Goal: Task Accomplishment & Management: Use online tool/utility

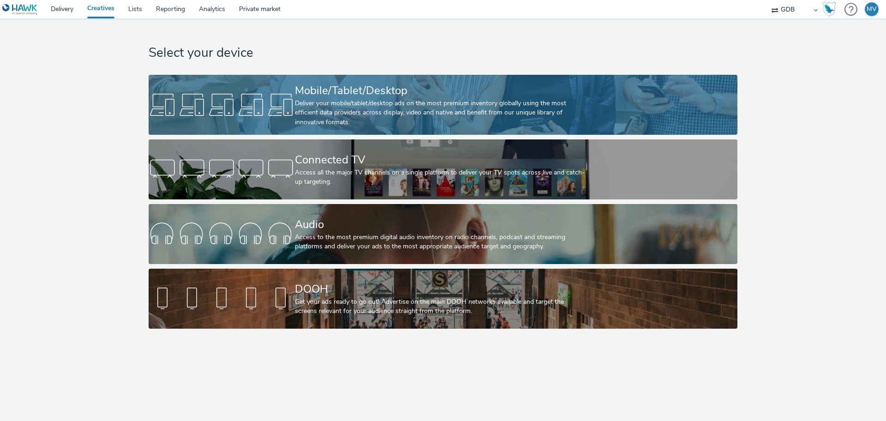
click at [316, 96] on div "Mobile/Tablet/Desktop" at bounding box center [441, 91] width 293 height 16
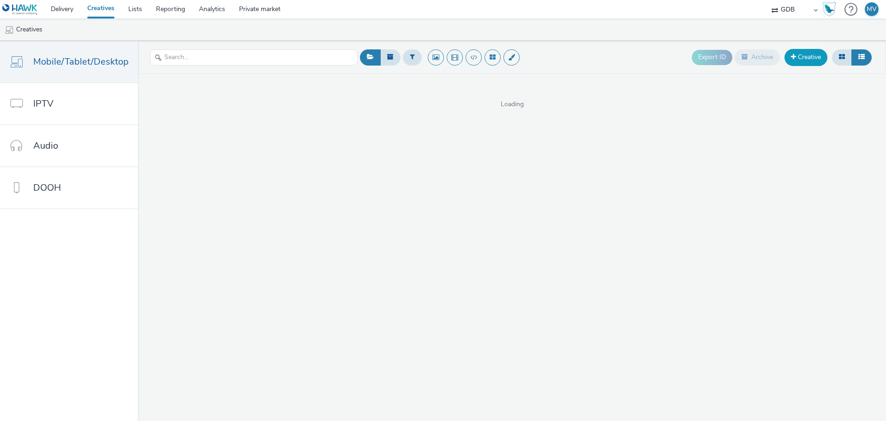
click at [806, 56] on link "Creative" at bounding box center [805, 57] width 43 height 17
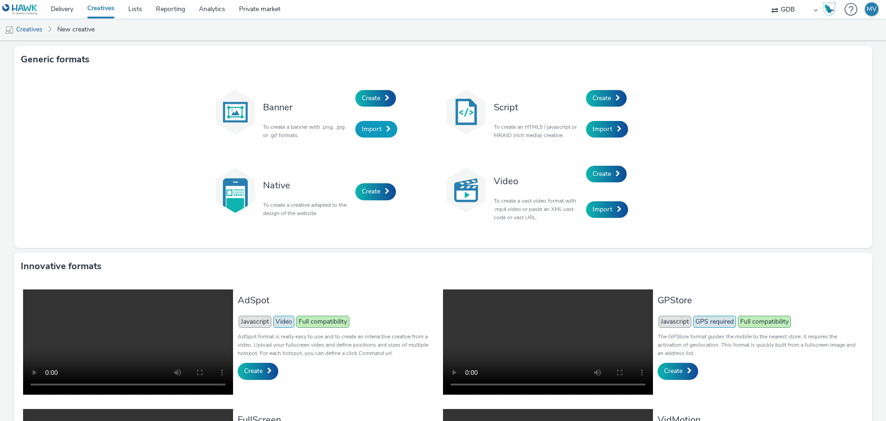
click at [364, 130] on span "Import" at bounding box center [372, 129] width 20 height 9
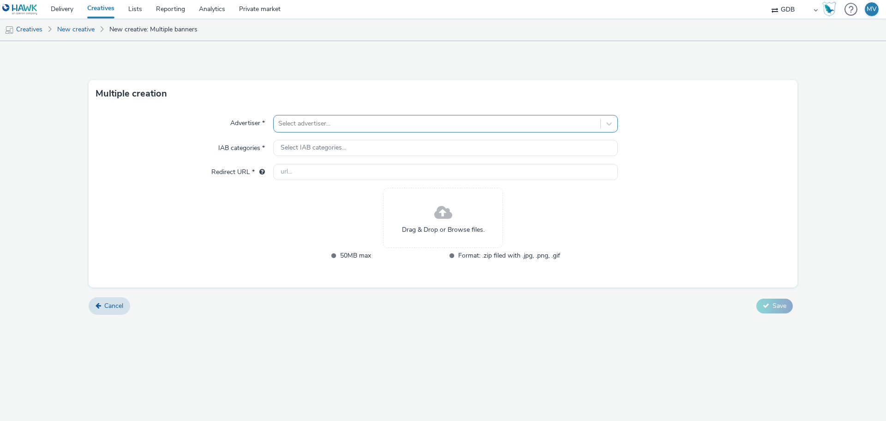
click at [467, 128] on div at bounding box center [436, 123] width 317 height 11
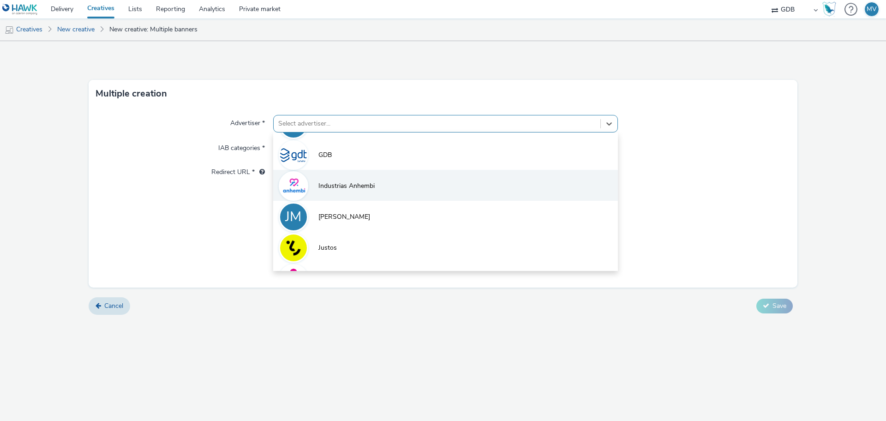
scroll to position [58, 0]
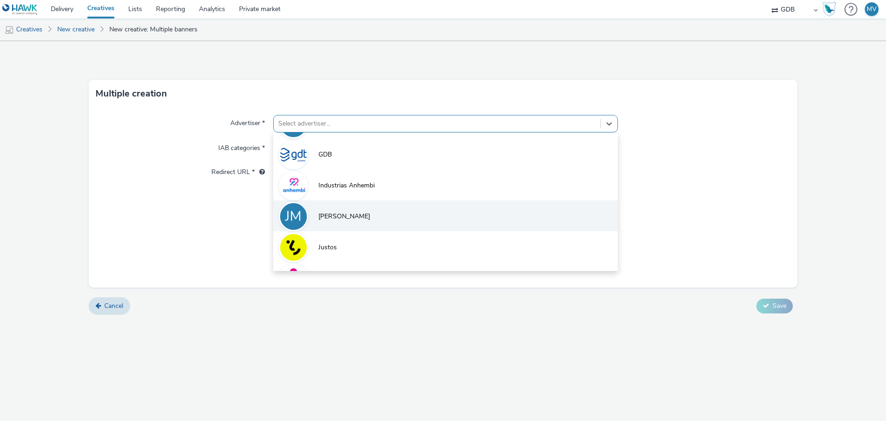
click at [334, 212] on span "[PERSON_NAME]" at bounding box center [344, 216] width 52 height 9
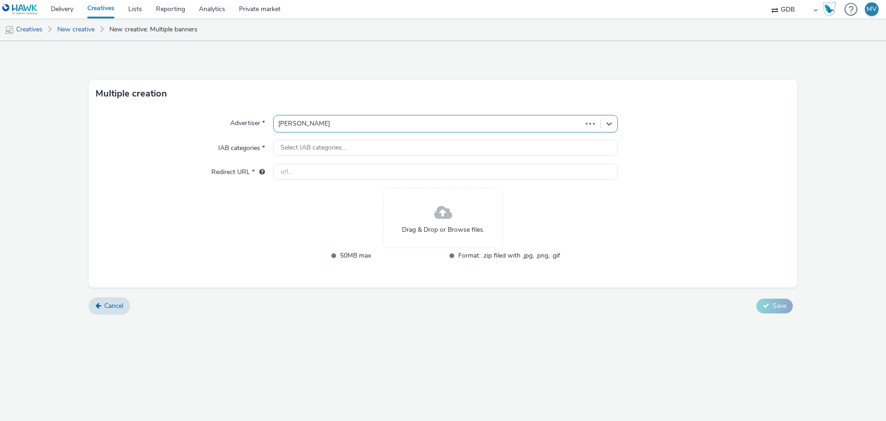
type input "[URL][DOMAIN_NAME]"
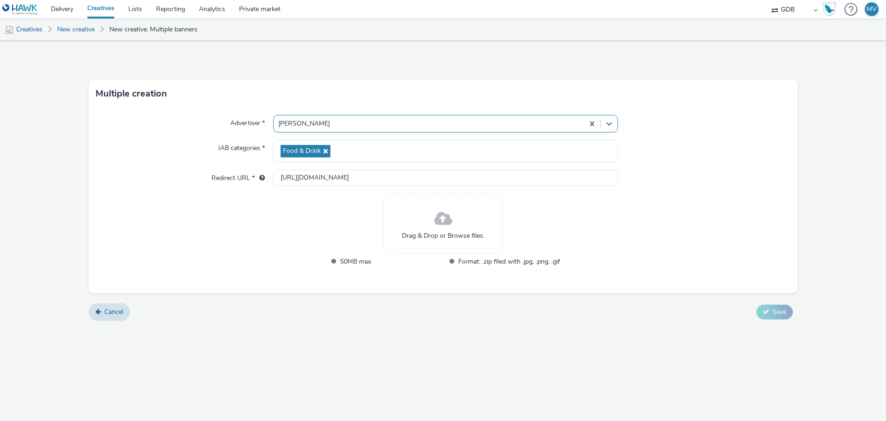
click at [463, 232] on span "Drag & Drop or Browse files." at bounding box center [443, 235] width 83 height 9
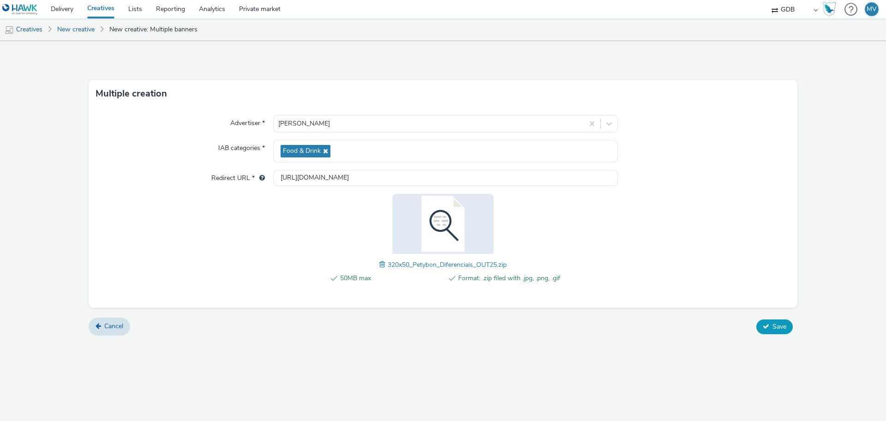
click at [776, 323] on span "Save" at bounding box center [779, 326] width 14 height 9
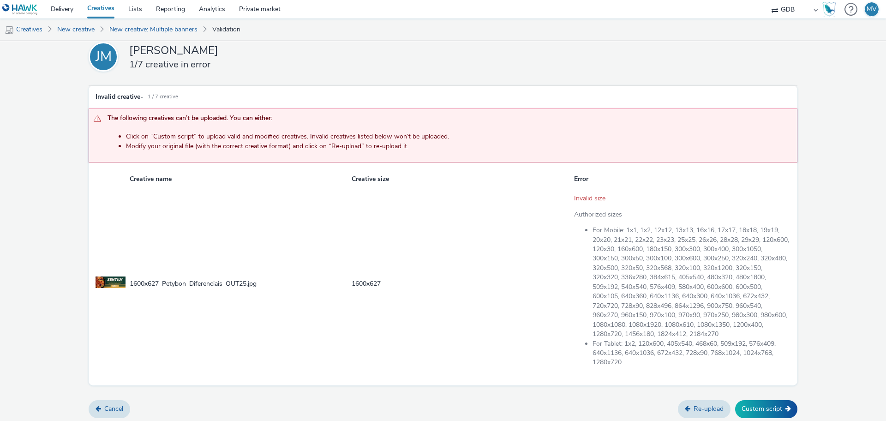
scroll to position [19, 0]
click at [108, 405] on link "Cancel" at bounding box center [110, 407] width 42 height 18
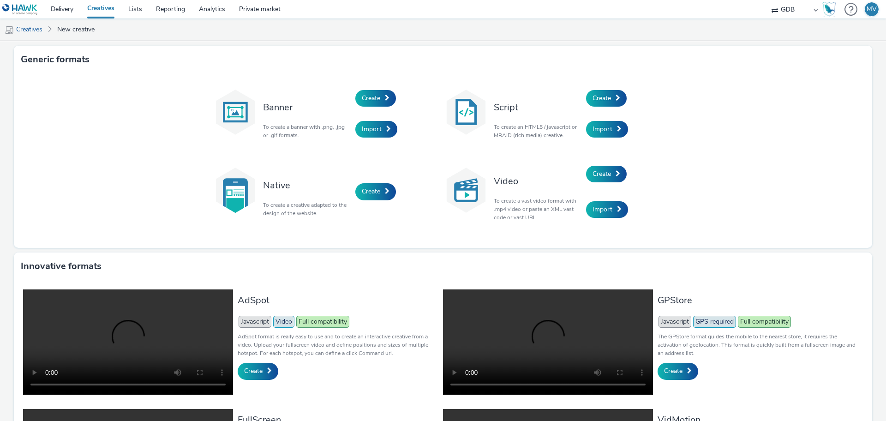
click at [871, 224] on div "Generic formats Banner To create a banner with .png, .jpg or .gif formats. Crea…" at bounding box center [443, 291] width 886 height 501
click at [375, 127] on span "Import" at bounding box center [372, 129] width 20 height 9
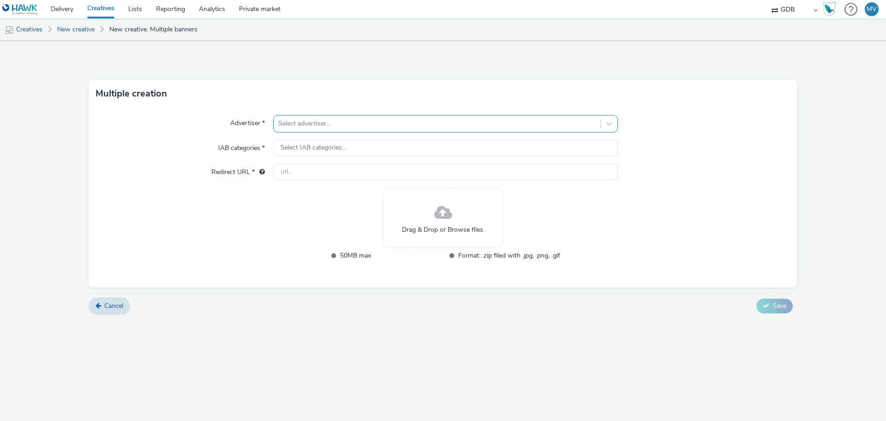
click at [354, 125] on div at bounding box center [436, 123] width 317 height 11
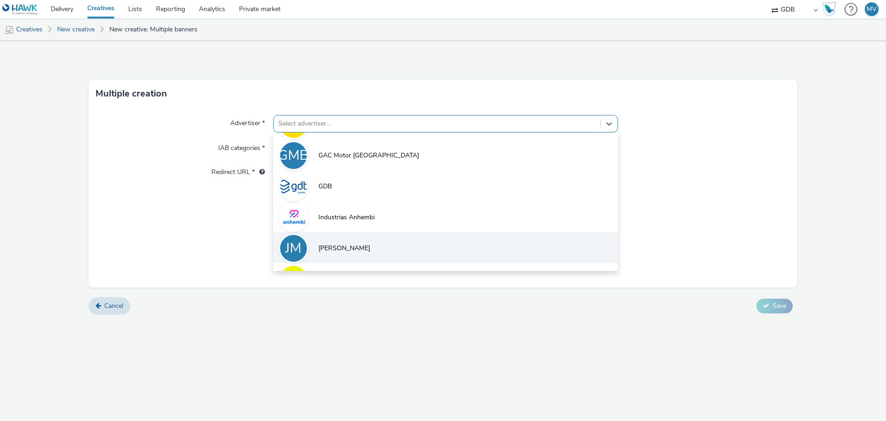
scroll to position [58, 0]
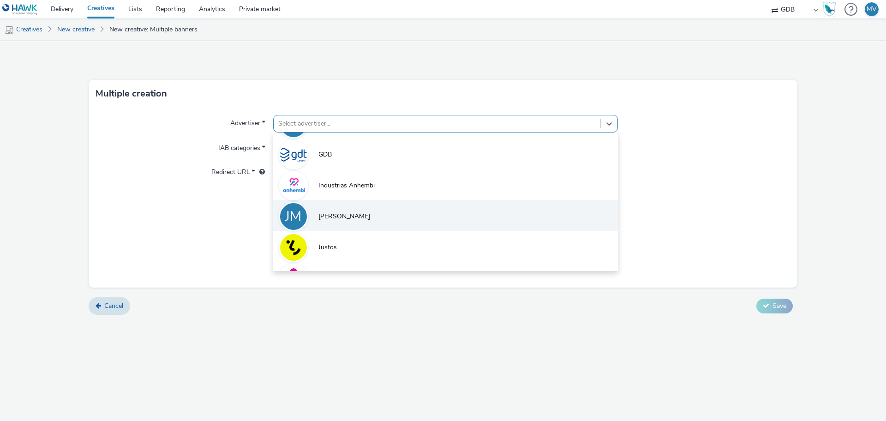
click at [358, 210] on li "[PERSON_NAME]" at bounding box center [445, 215] width 345 height 31
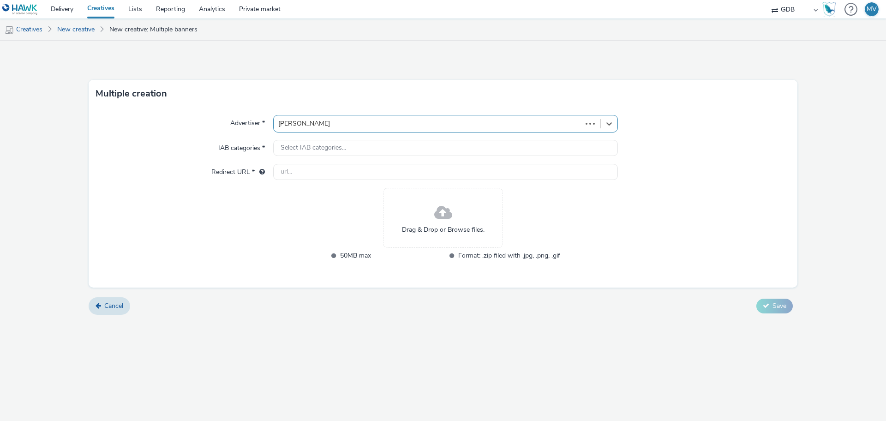
type input "[URL][DOMAIN_NAME]"
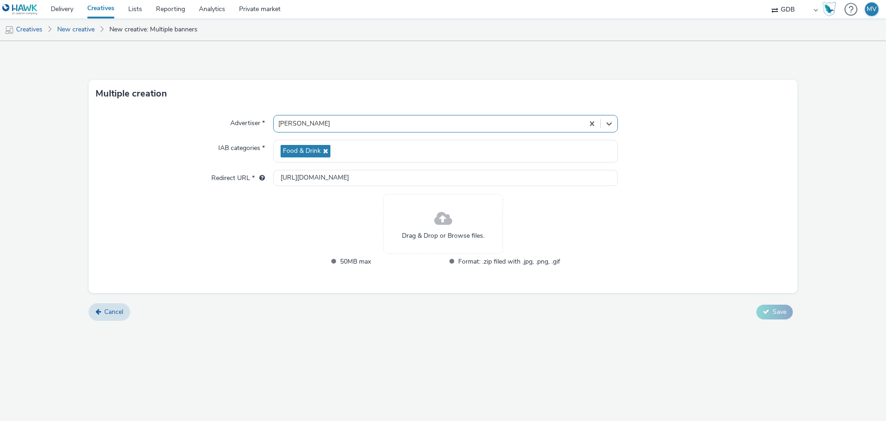
click at [466, 230] on div "Drag & Drop or Browse files." at bounding box center [443, 224] width 120 height 60
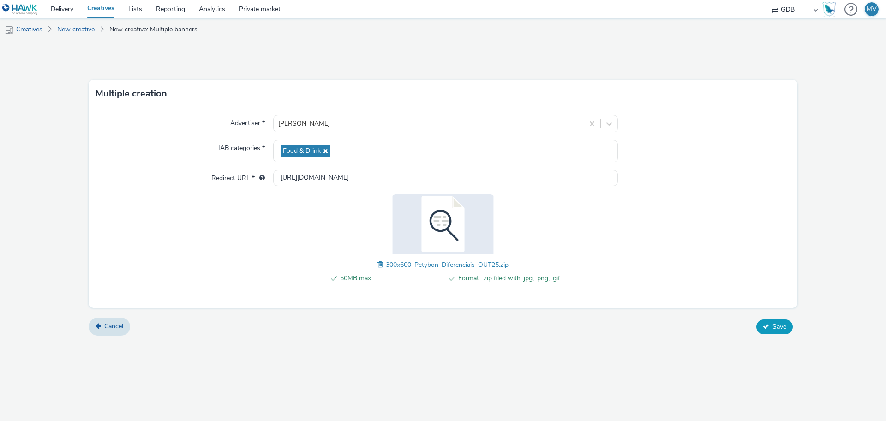
click at [781, 327] on span "Save" at bounding box center [779, 326] width 14 height 9
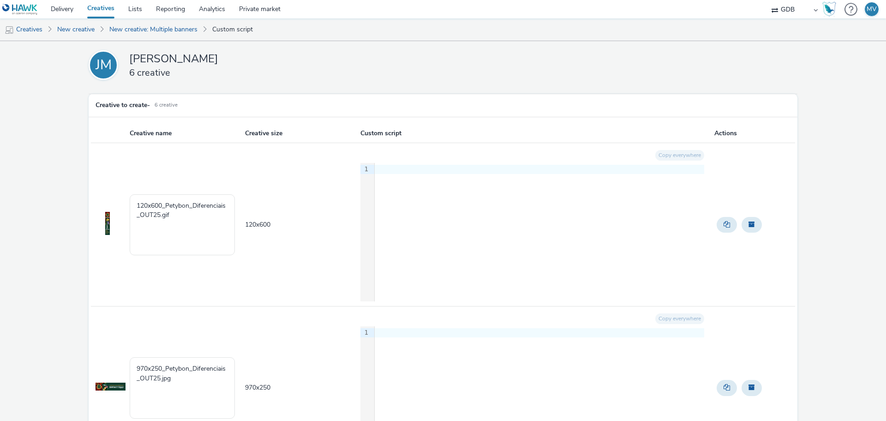
click at [424, 161] on div "Copy everywhere 9 1 ›" at bounding box center [532, 225] width 344 height 154
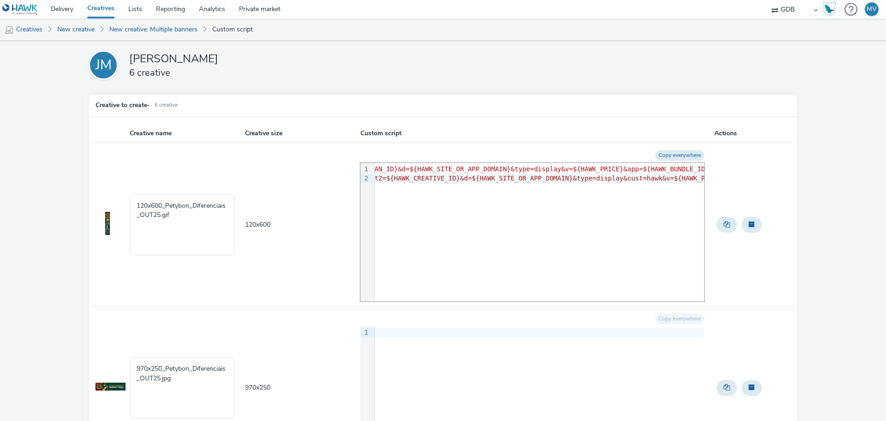
scroll to position [0, 0]
click at [737, 190] on td at bounding box center [754, 224] width 82 height 163
click at [678, 159] on button "Copy everywhere" at bounding box center [679, 155] width 49 height 11
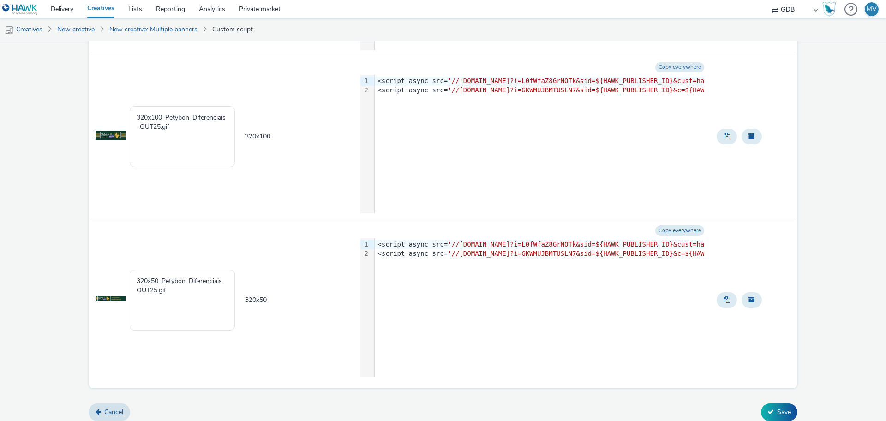
scroll to position [746, 0]
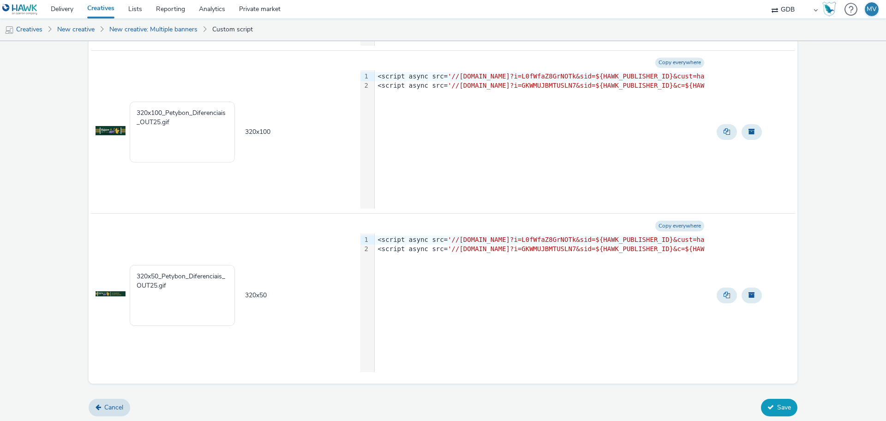
click at [779, 406] on button "Save" at bounding box center [779, 408] width 36 height 18
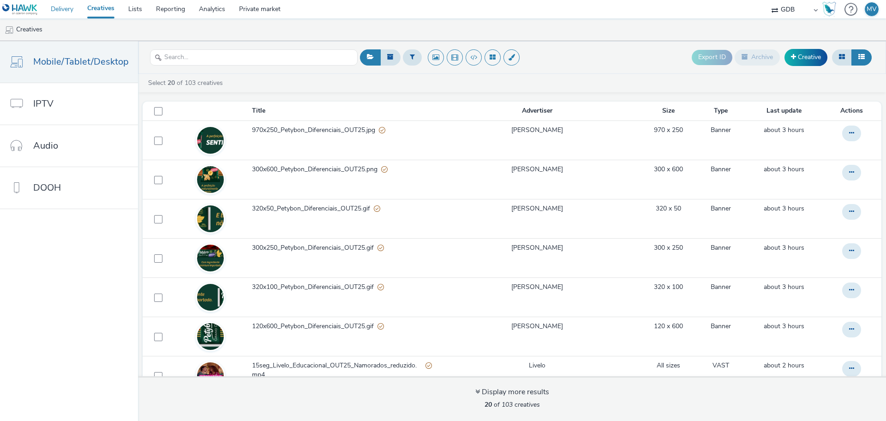
click at [71, 15] on link "Delivery" at bounding box center [62, 9] width 36 height 18
